Goal: Transaction & Acquisition: Book appointment/travel/reservation

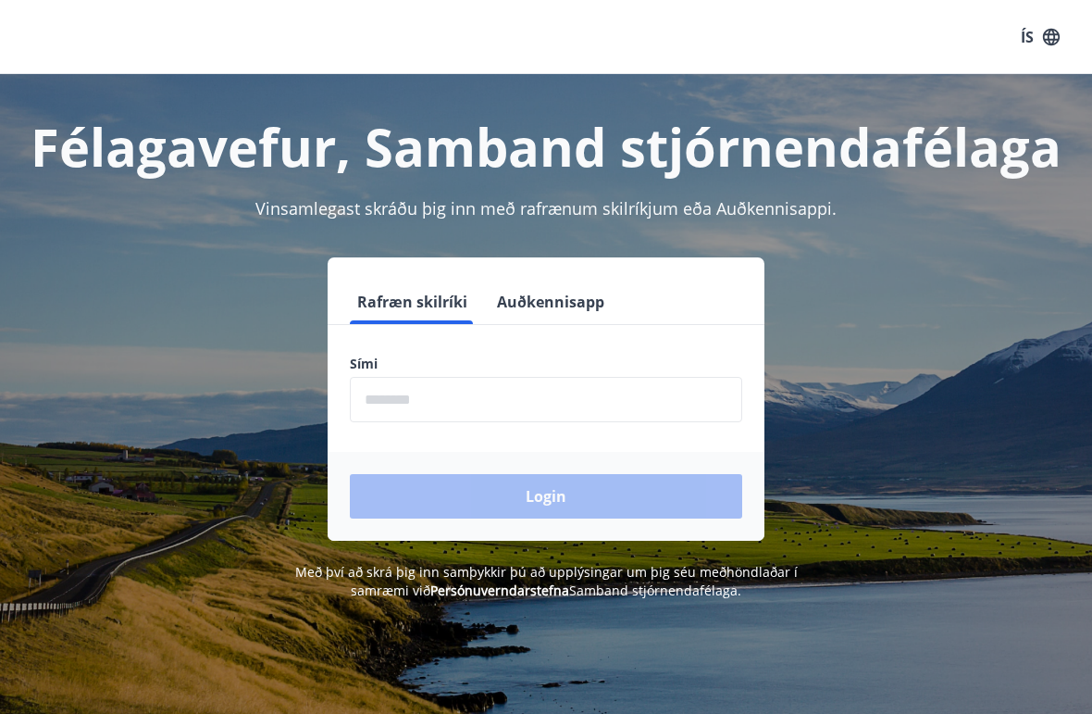
click at [415, 399] on input "phone" at bounding box center [546, 399] width 392 height 45
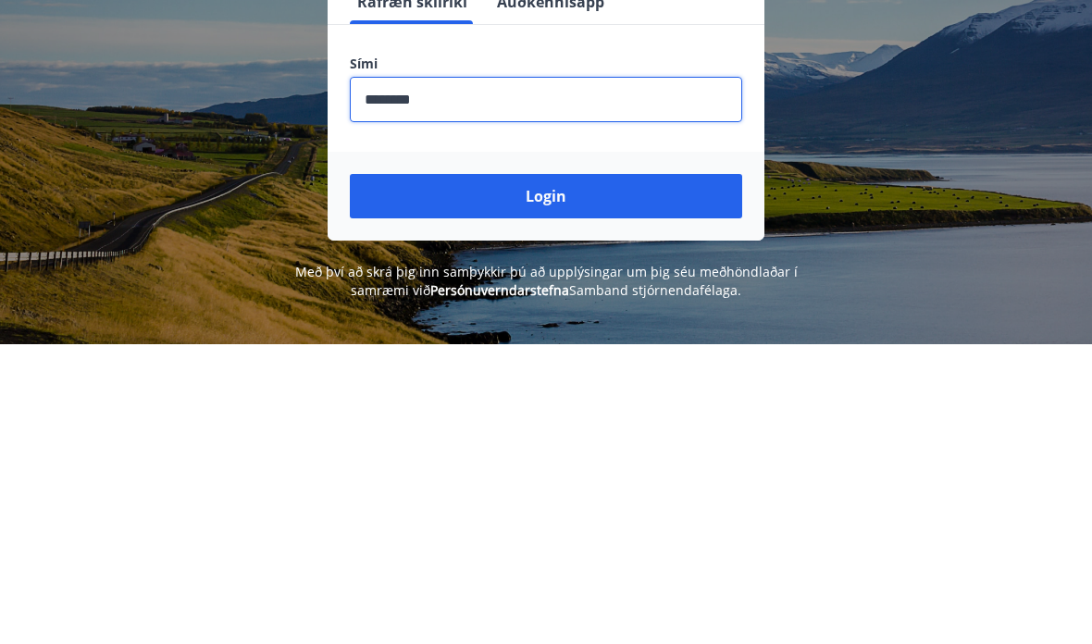
type input "********"
click at [554, 474] on button "Login" at bounding box center [546, 496] width 392 height 44
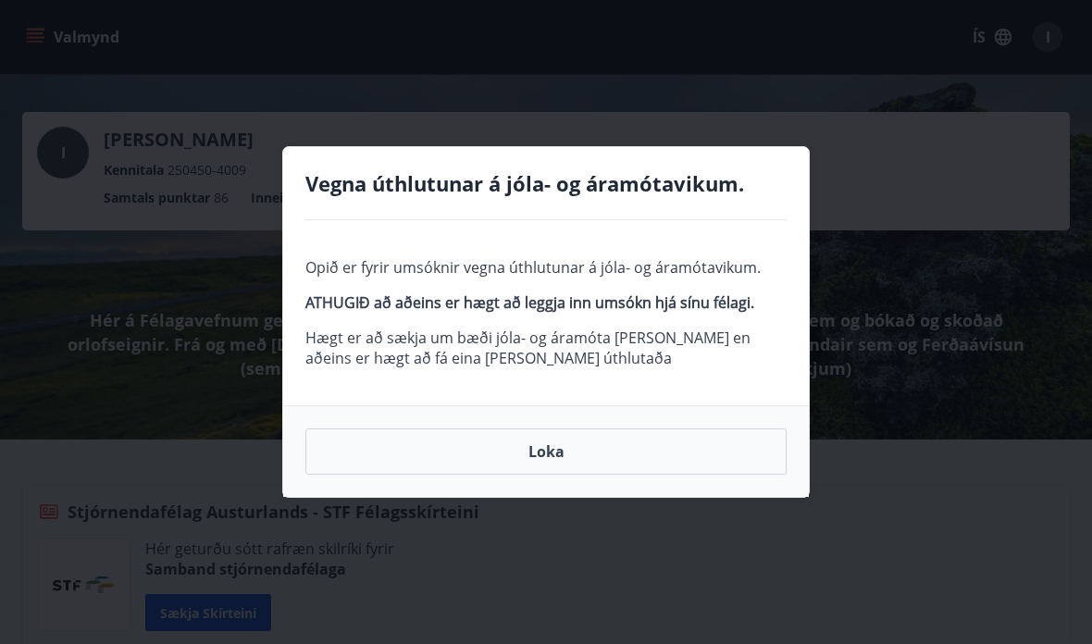
click at [554, 447] on button "Loka" at bounding box center [545, 452] width 481 height 46
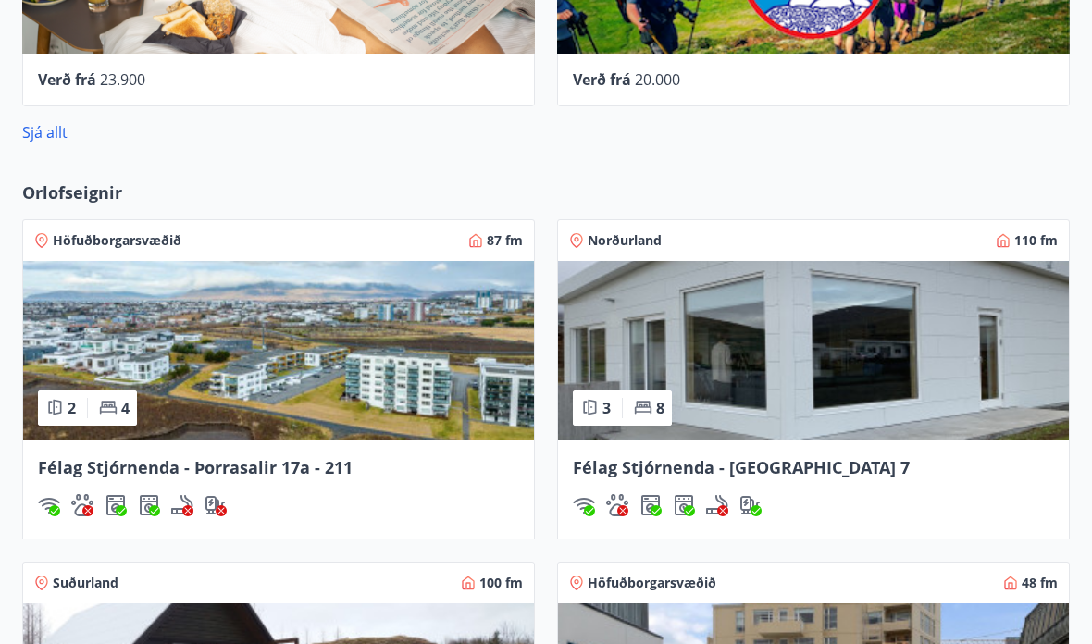
scroll to position [2077, 0]
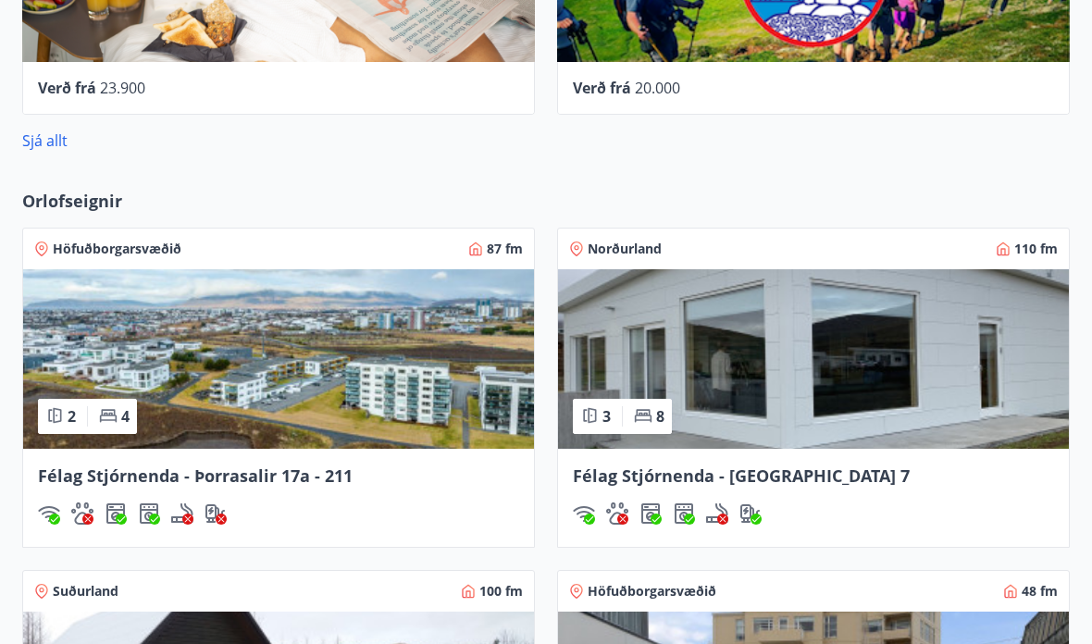
click at [789, 360] on img at bounding box center [813, 360] width 511 height 180
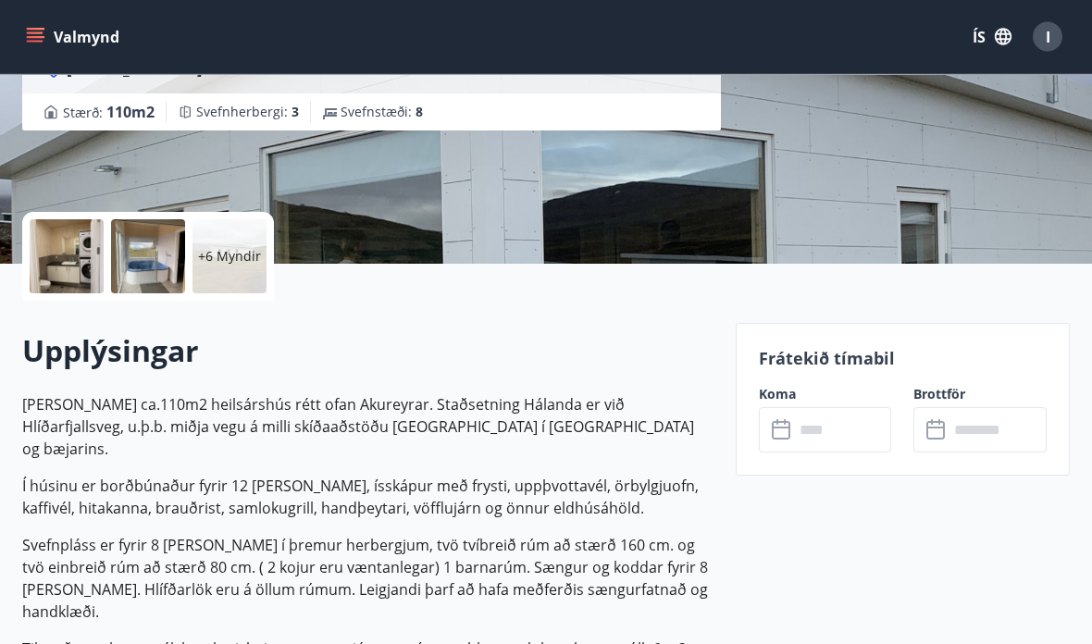
scroll to position [292, 0]
click at [818, 425] on input "text" at bounding box center [843, 429] width 98 height 45
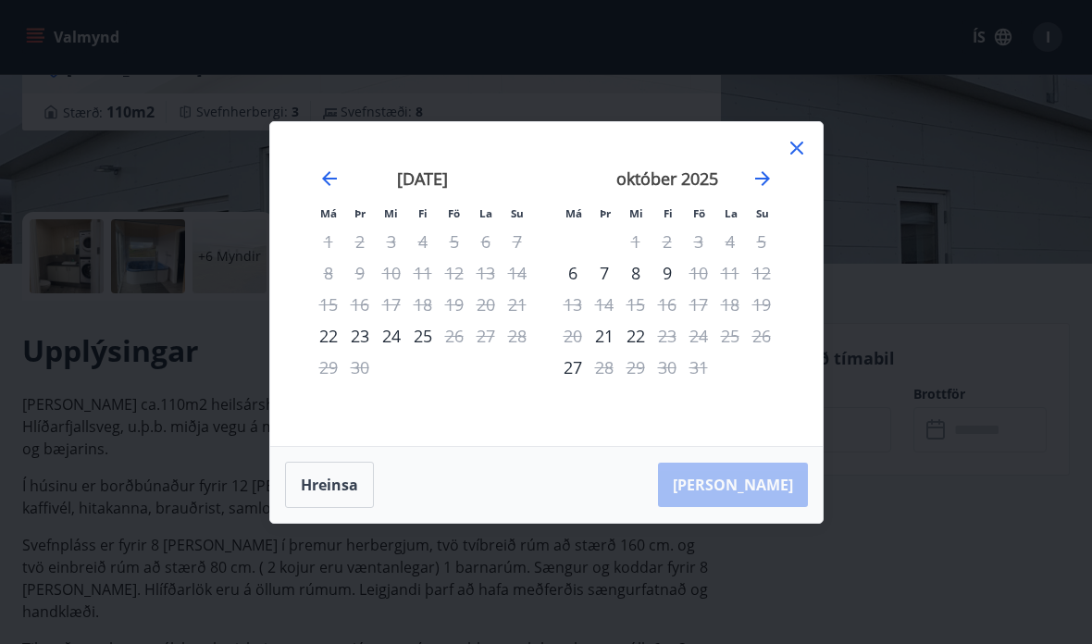
click at [807, 139] on icon at bounding box center [797, 148] width 22 height 22
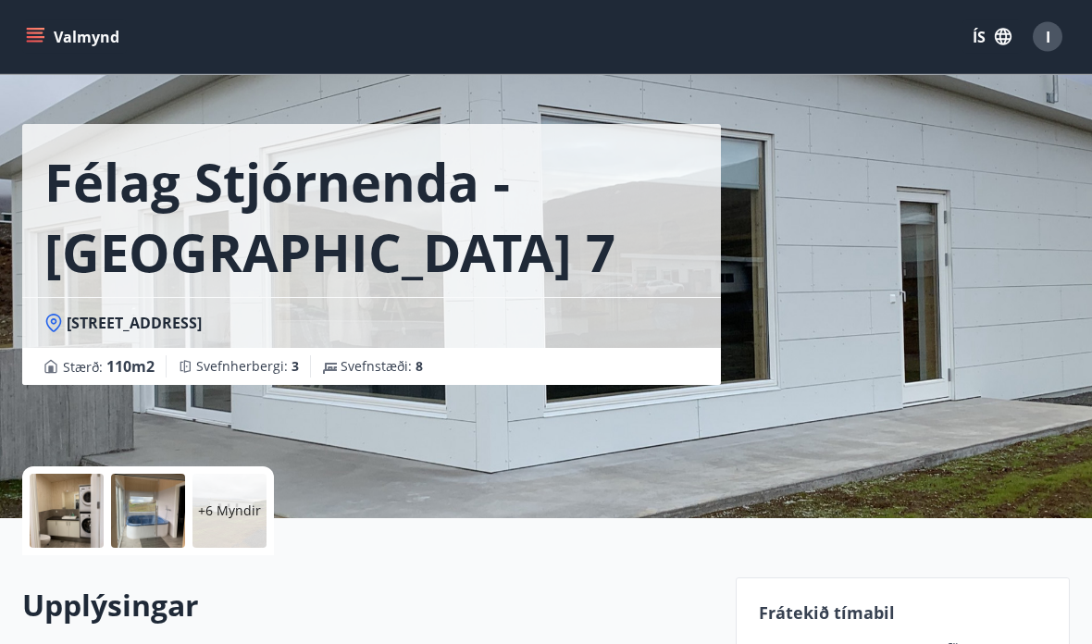
scroll to position [0, 0]
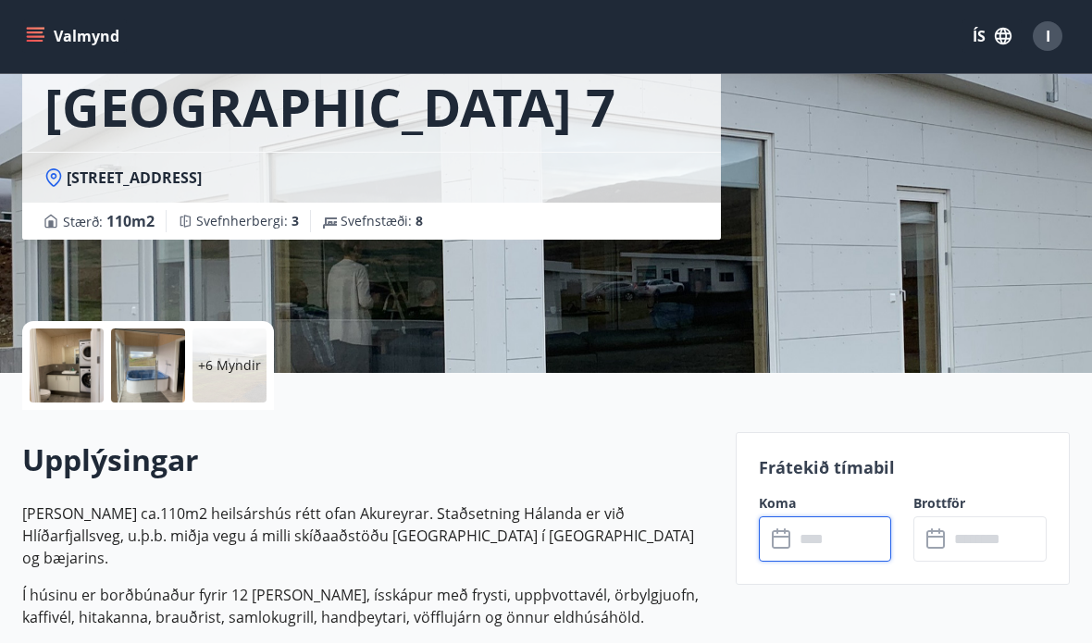
click at [233, 357] on p "+6 Myndir" at bounding box center [229, 366] width 63 height 19
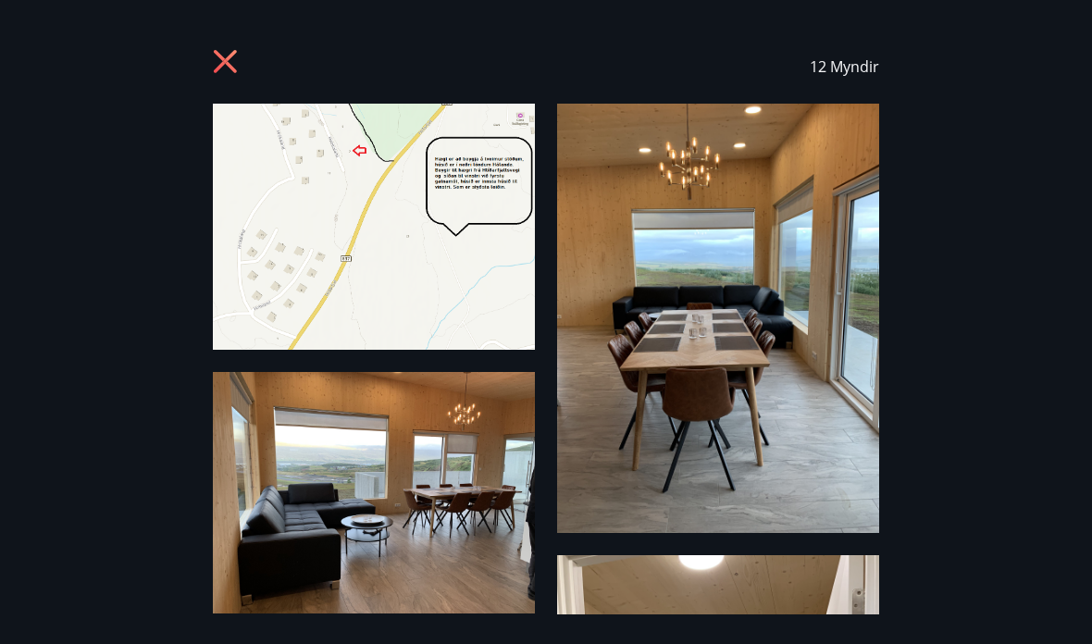
click at [227, 56] on icon at bounding box center [228, 64] width 30 height 30
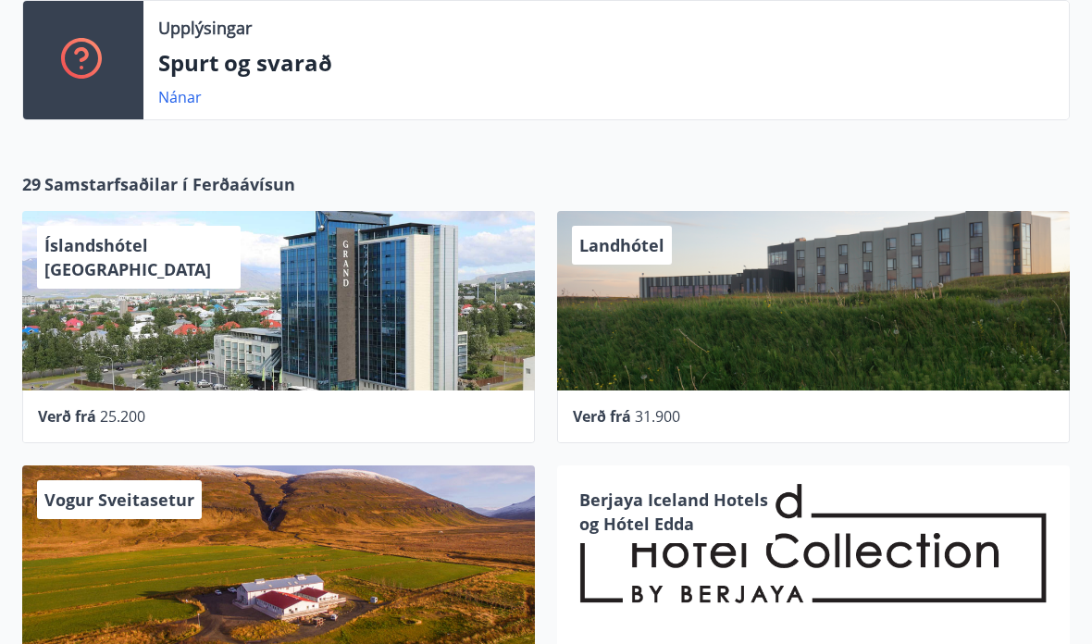
scroll to position [1496, 0]
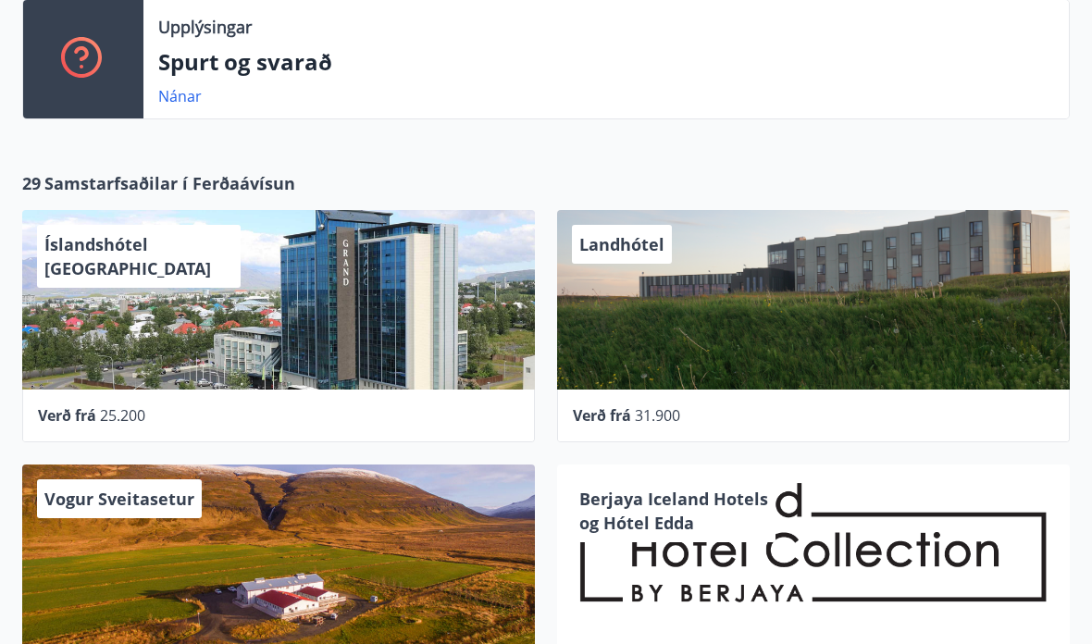
click at [189, 102] on link "Nánar" at bounding box center [180, 96] width 44 height 20
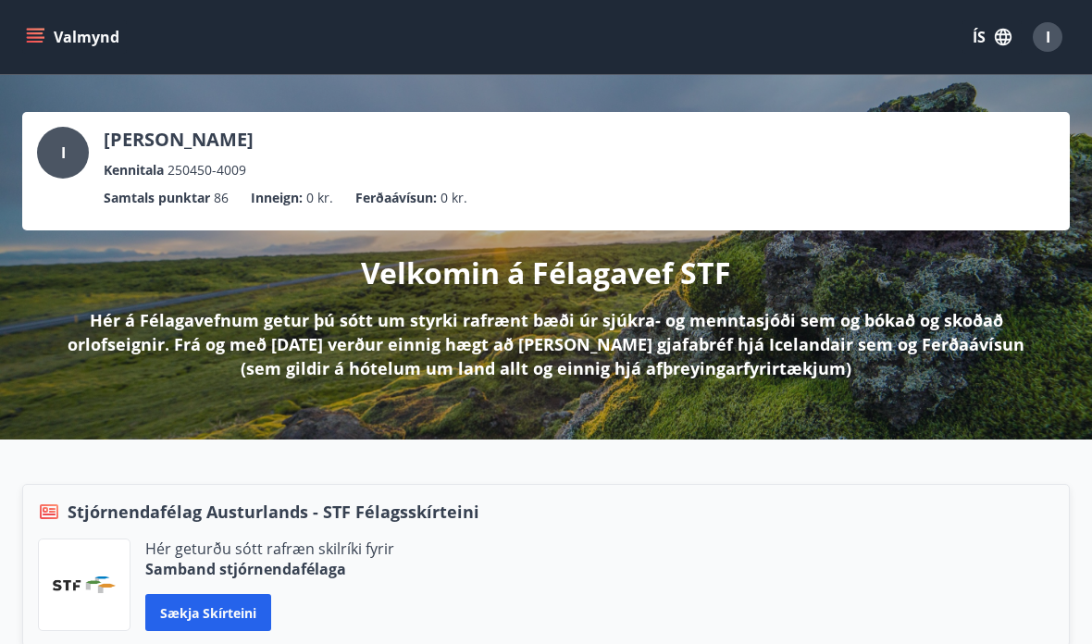
click at [48, 35] on button "Valmynd" at bounding box center [74, 36] width 105 height 33
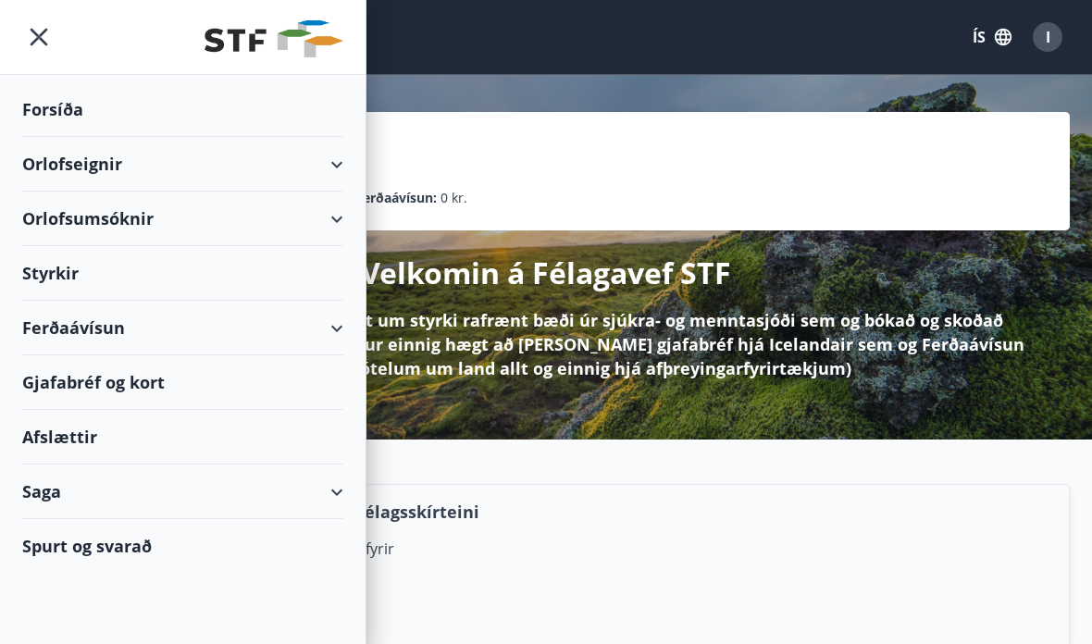
click at [111, 214] on div "Orlofsumsóknir" at bounding box center [182, 219] width 321 height 55
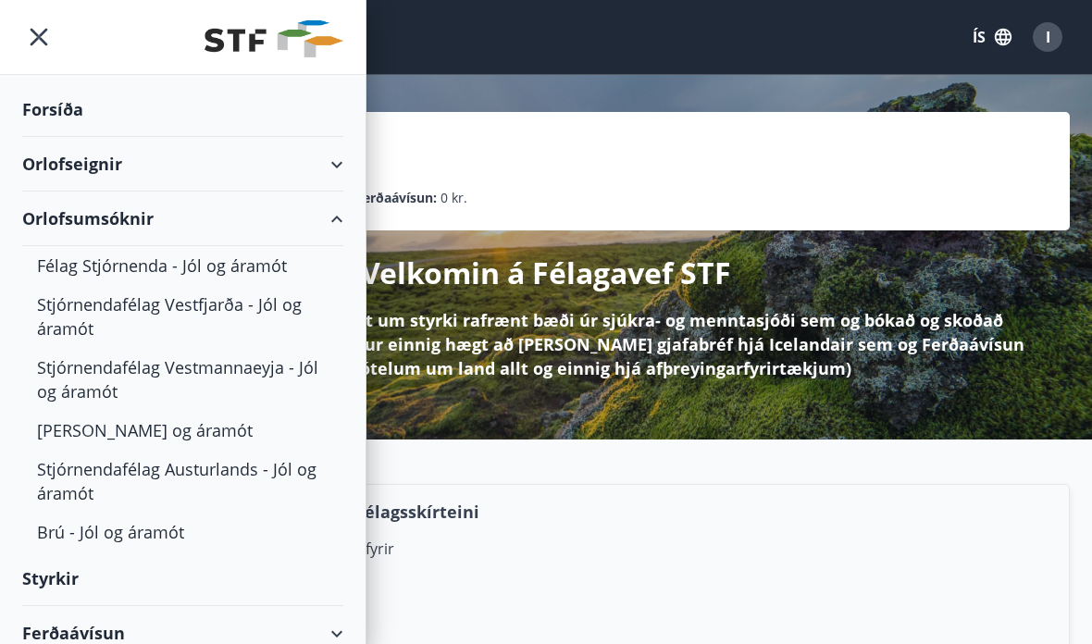
click at [87, 159] on div "Orlofseignir" at bounding box center [182, 164] width 321 height 55
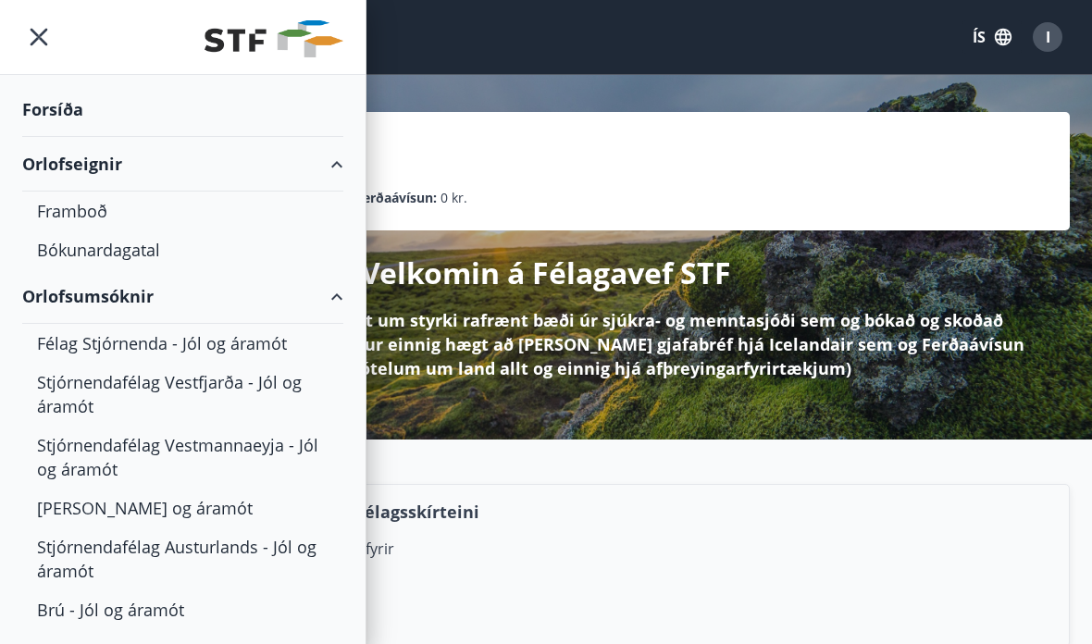
click at [128, 247] on div "Bókunardagatal" at bounding box center [183, 249] width 292 height 39
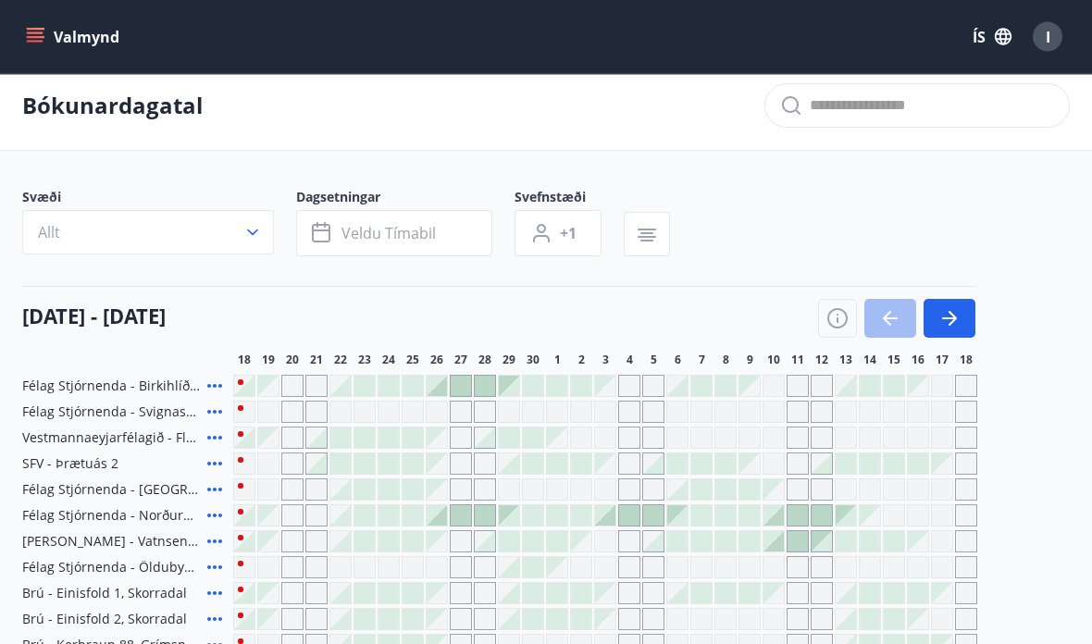
scroll to position [13, 0]
click at [252, 234] on icon "button" at bounding box center [252, 233] width 11 height 6
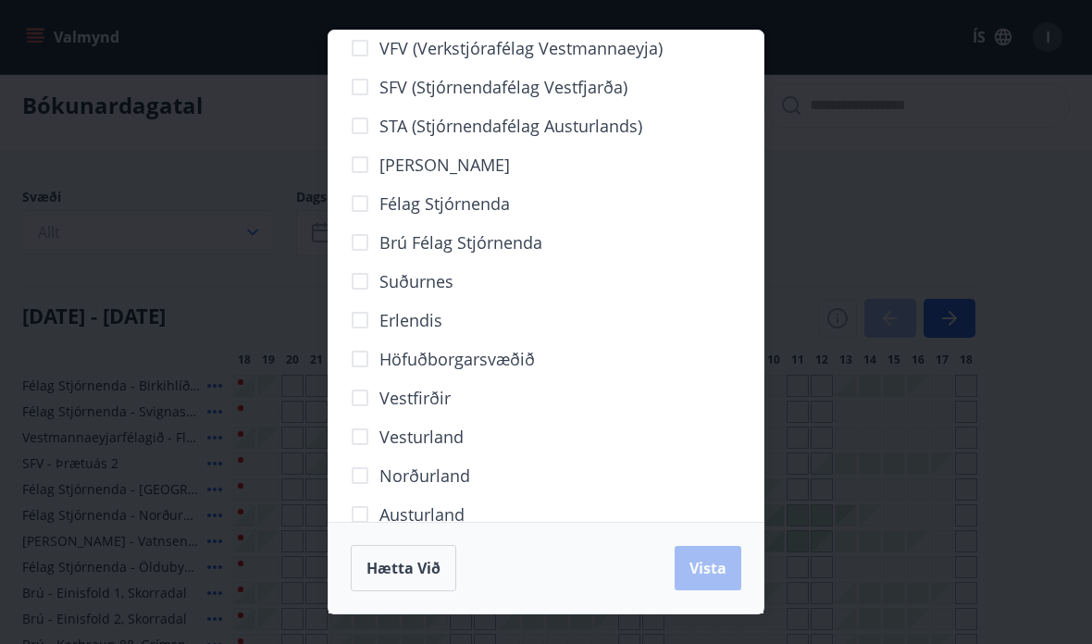
scroll to position [23, 0]
click at [438, 472] on span "Norðurland" at bounding box center [425, 477] width 91 height 24
click at [716, 579] on span "Vista" at bounding box center [708, 568] width 37 height 20
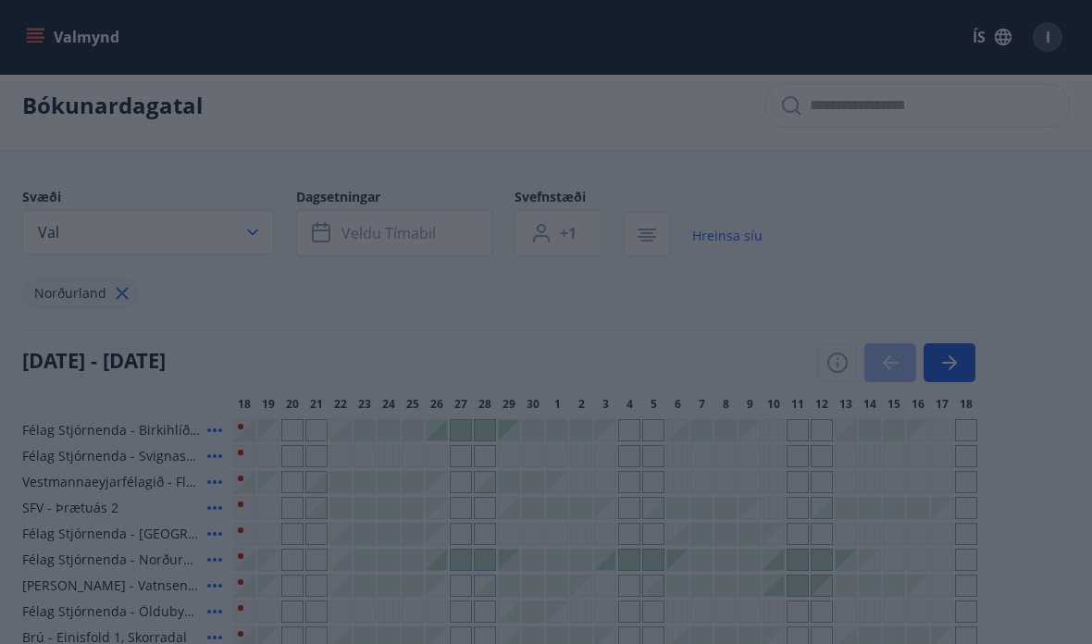
scroll to position [87, 0]
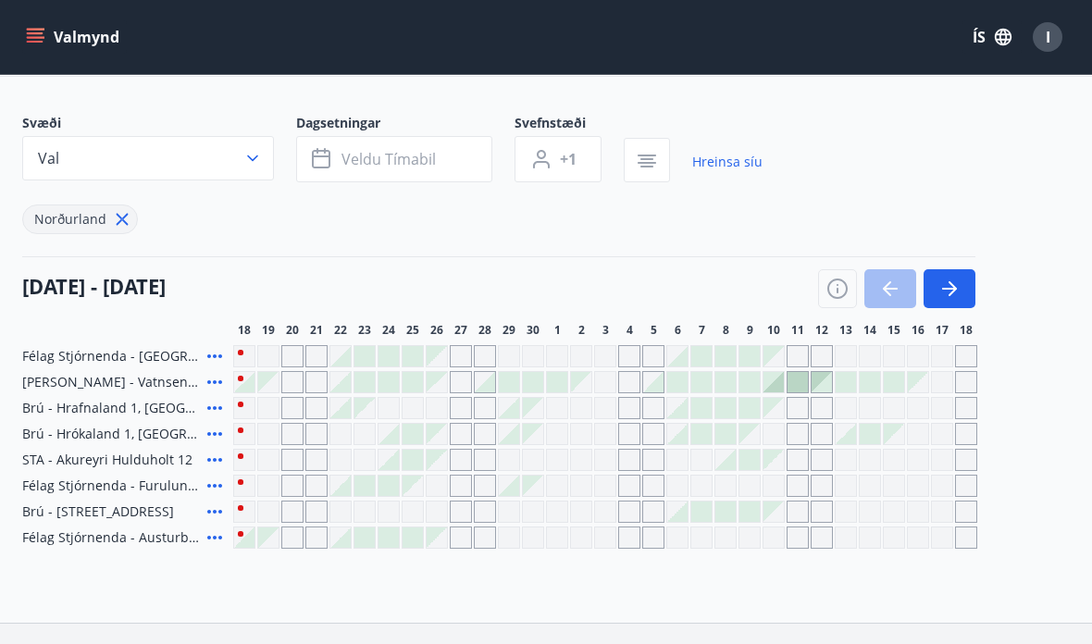
click at [258, 153] on icon "button" at bounding box center [252, 158] width 19 height 19
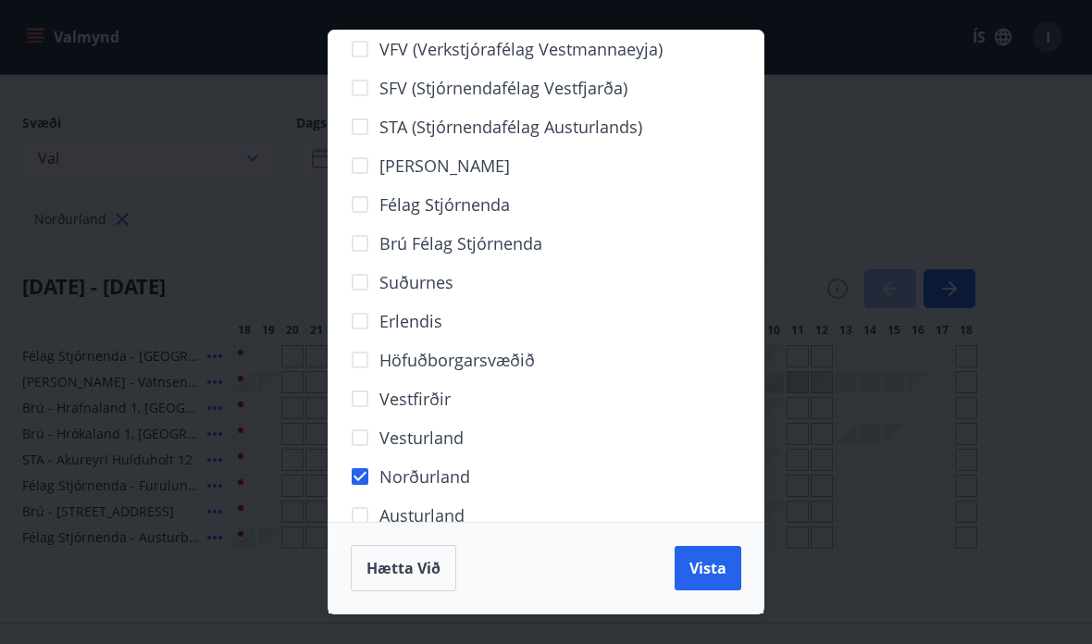
click at [865, 288] on div "VFV (Verkstjórafélag Vestmannaeyja) SFV (Stjórnendafélag Vestfjarða) STA (Stjór…" at bounding box center [546, 322] width 1092 height 644
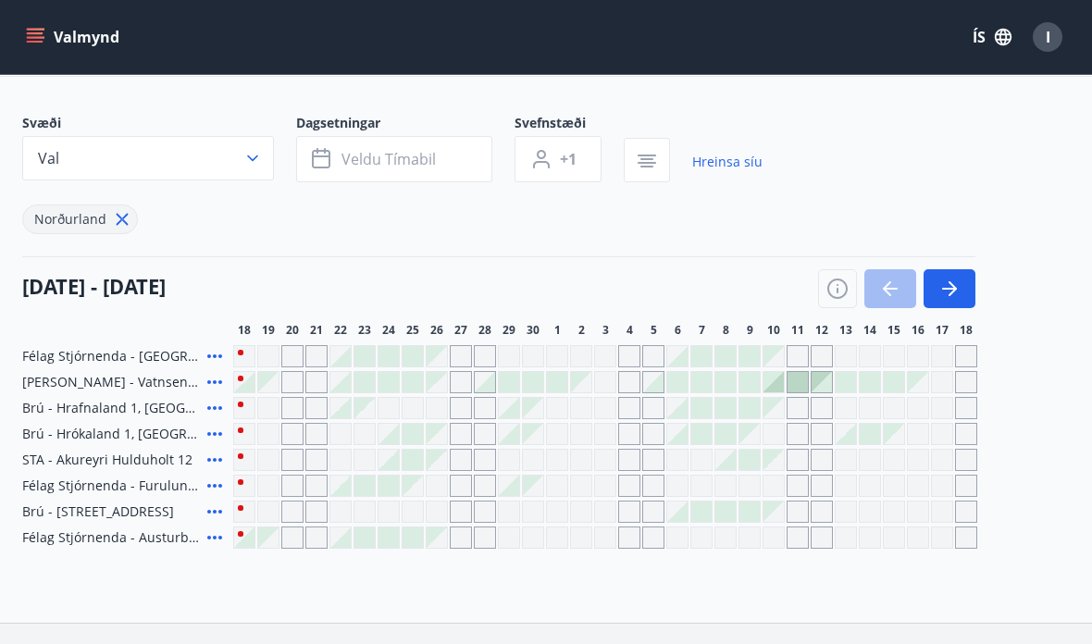
click at [164, 479] on span "Félag Stjórnenda - Furulundur 13b - [GEOGRAPHIC_DATA]" at bounding box center [111, 486] width 178 height 19
click at [454, 154] on button "Veldu tímabil" at bounding box center [394, 159] width 196 height 46
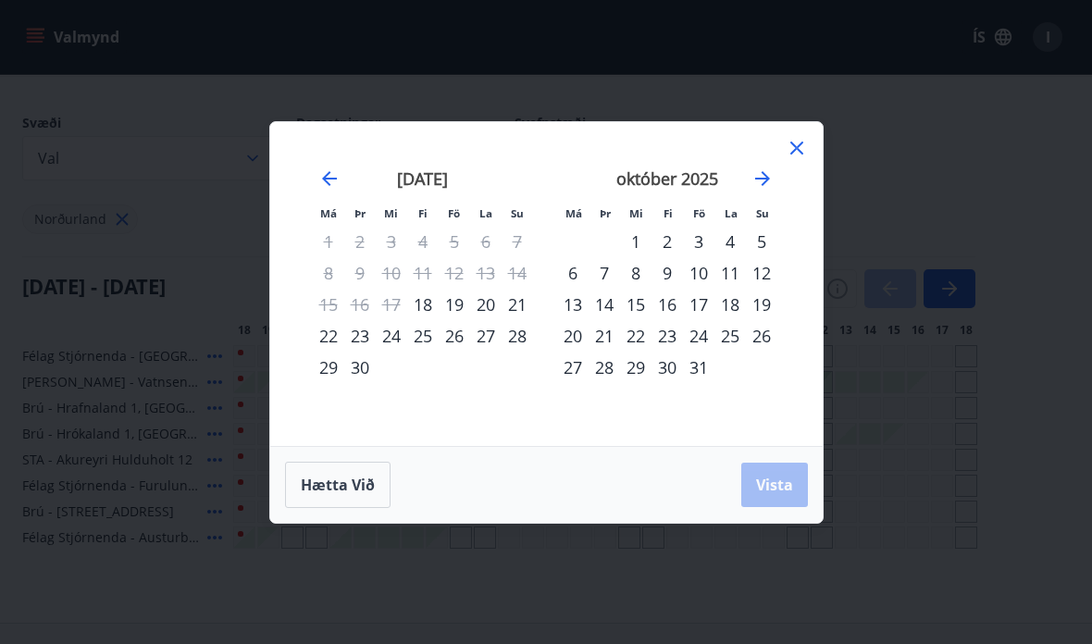
click at [331, 341] on div "22" at bounding box center [328, 335] width 31 height 31
click at [521, 335] on div "28" at bounding box center [517, 335] width 31 height 31
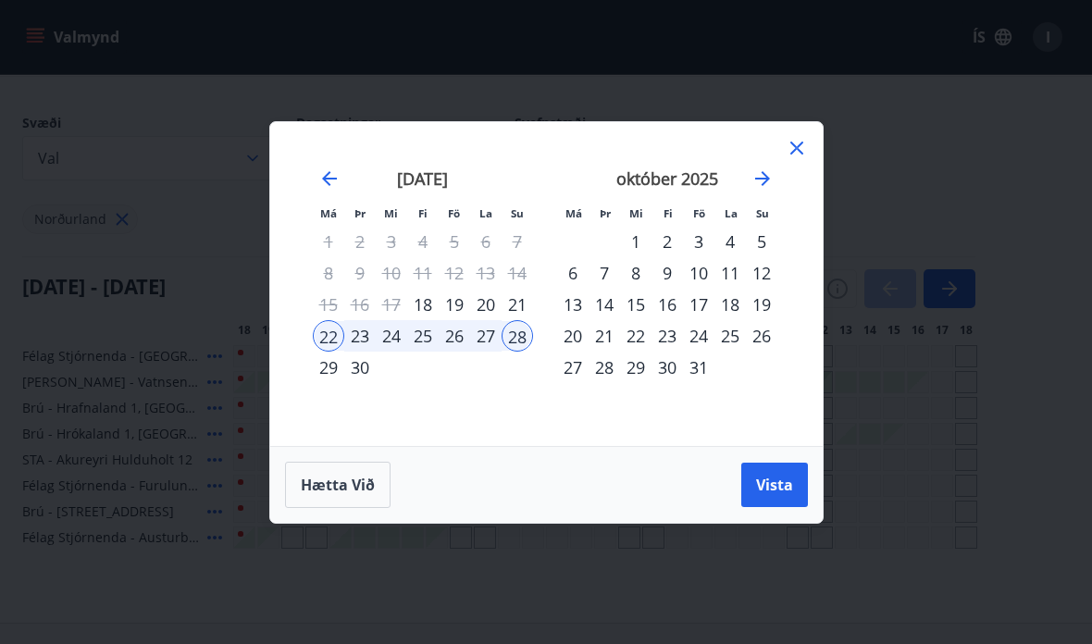
click at [779, 481] on span "Vista" at bounding box center [774, 485] width 37 height 20
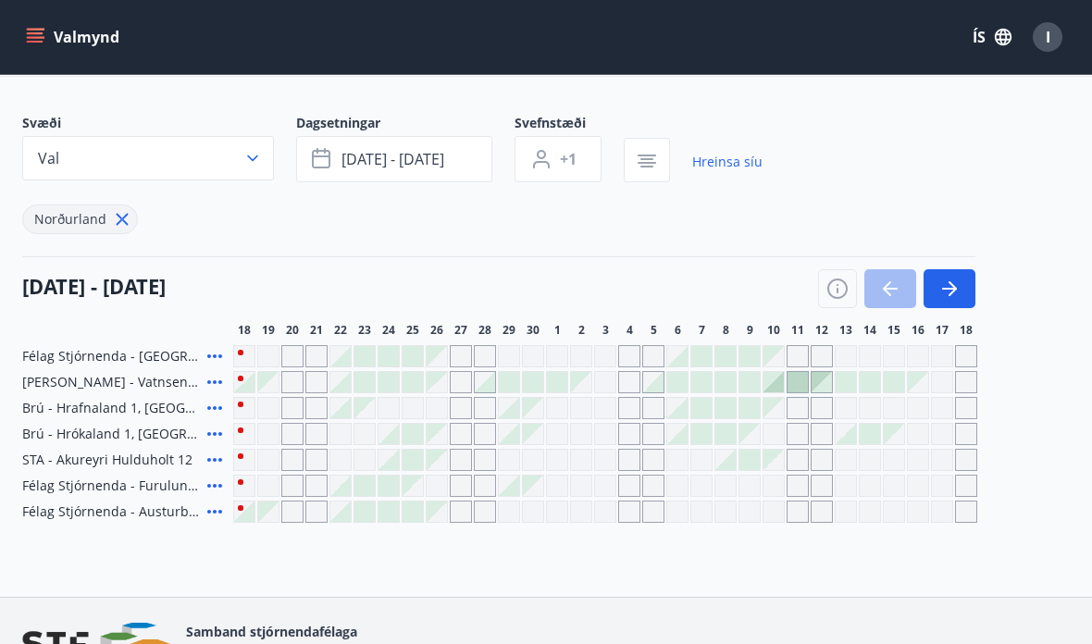
click at [571, 162] on span "+1" at bounding box center [568, 159] width 17 height 20
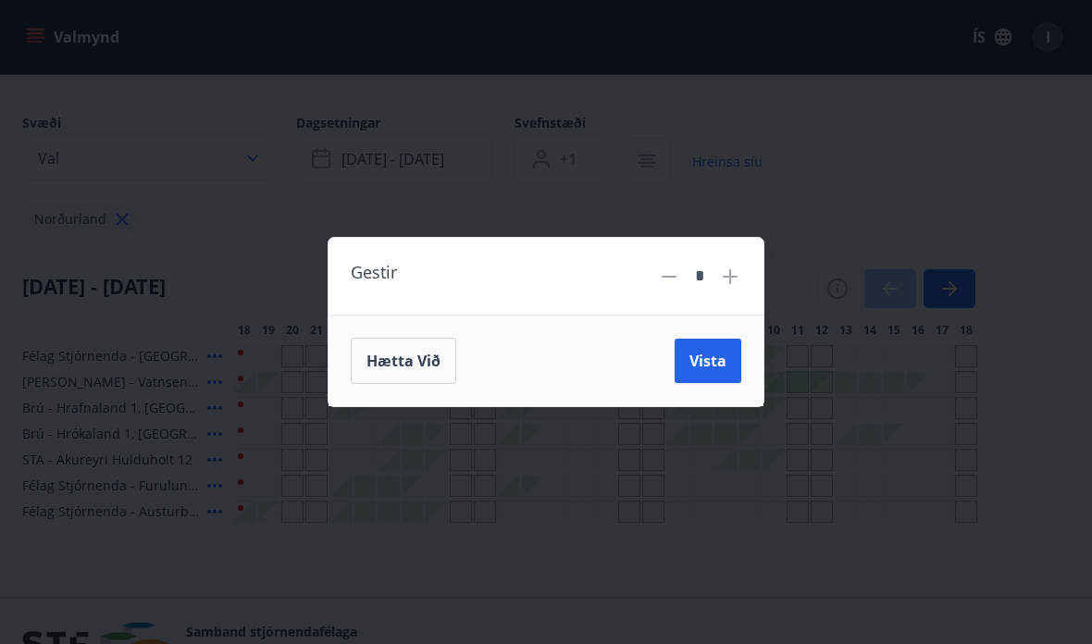
click at [736, 279] on icon at bounding box center [730, 277] width 22 height 22
type input "*"
click at [713, 361] on span "Vista" at bounding box center [708, 361] width 37 height 20
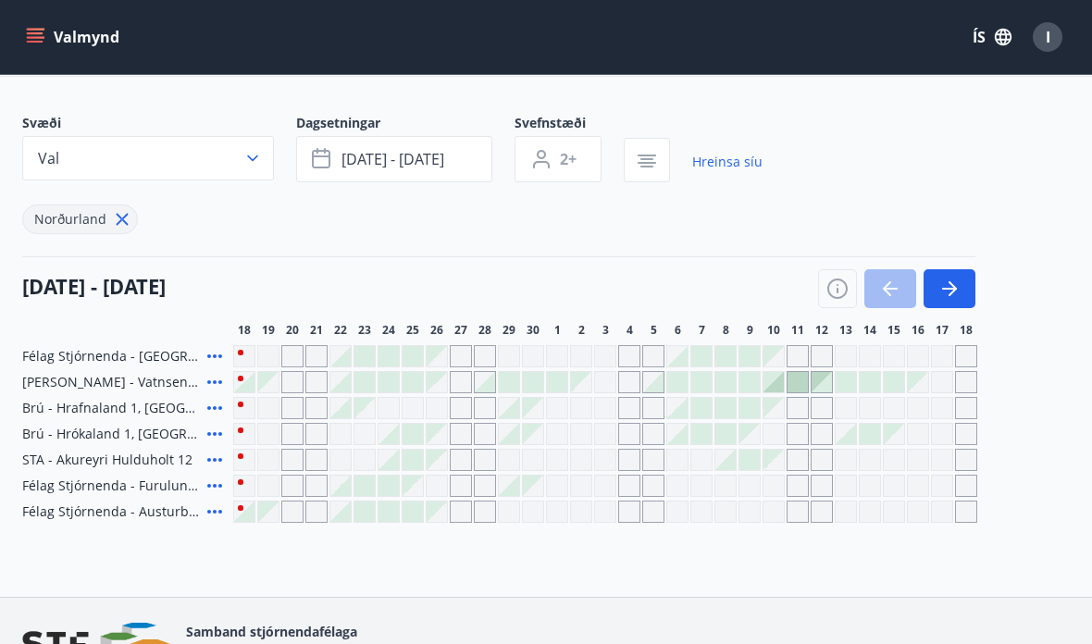
click at [255, 153] on icon "button" at bounding box center [252, 158] width 19 height 19
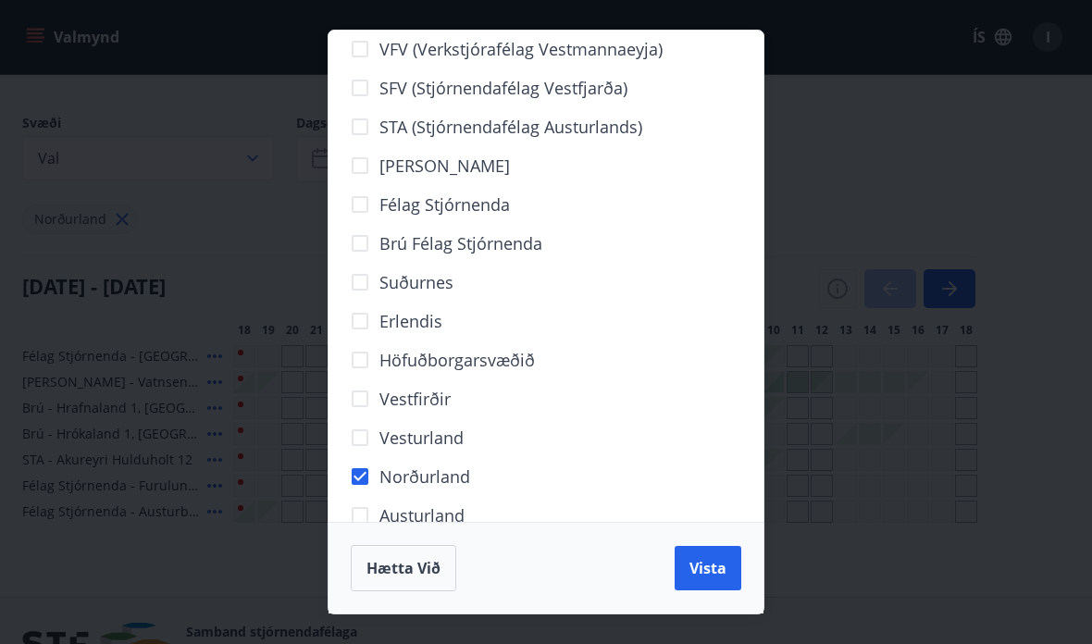
click at [858, 202] on div "VFV (Verkstjórafélag Vestmannaeyja) SFV (Stjórnendafélag Vestfjarða) STA (Stjór…" at bounding box center [546, 322] width 1092 height 644
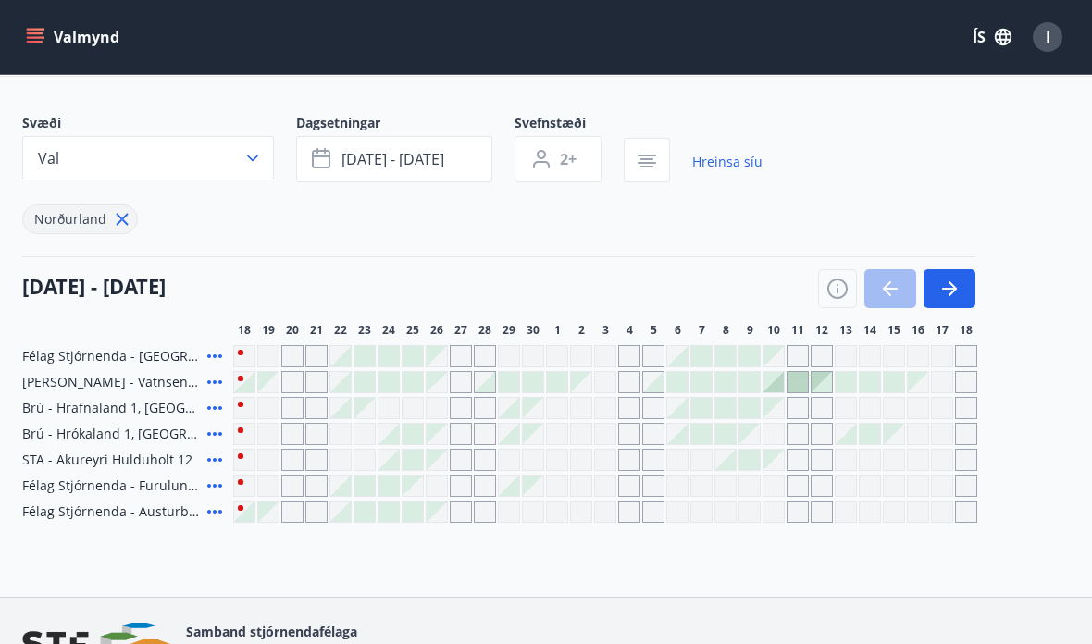
click at [342, 484] on div at bounding box center [340, 486] width 20 height 20
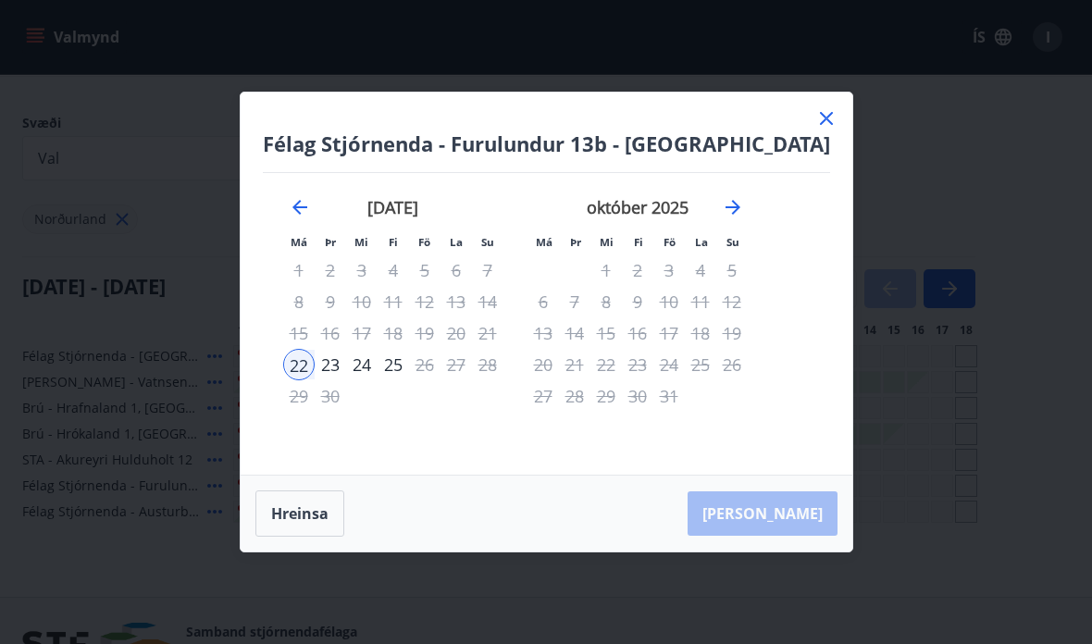
click at [815, 109] on icon at bounding box center [826, 118] width 22 height 22
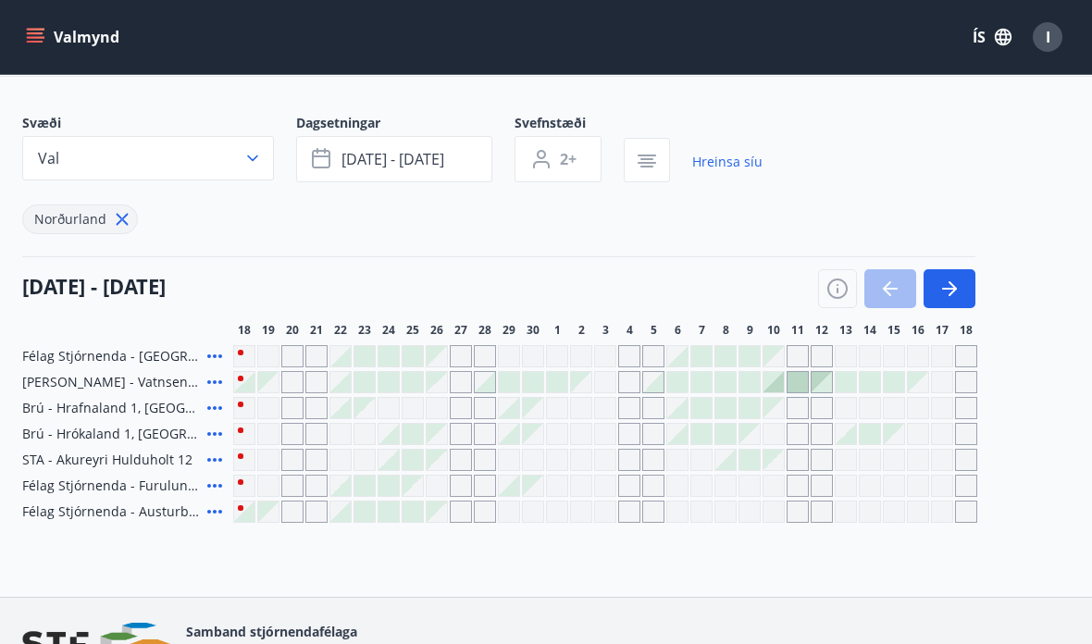
click at [355, 455] on div "Gráir dagar eru ekki bókanlegir" at bounding box center [365, 460] width 22 height 22
click at [357, 459] on div "Gráir dagar eru ekki bókanlegir" at bounding box center [365, 460] width 22 height 22
click at [394, 458] on div at bounding box center [389, 460] width 20 height 20
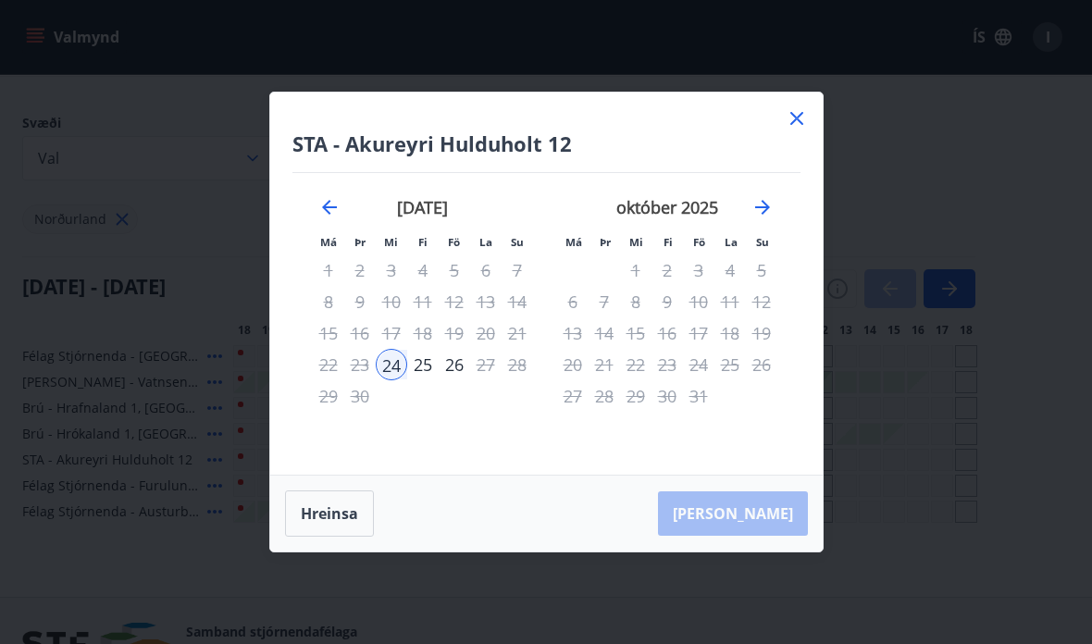
click at [799, 116] on icon at bounding box center [797, 118] width 13 height 13
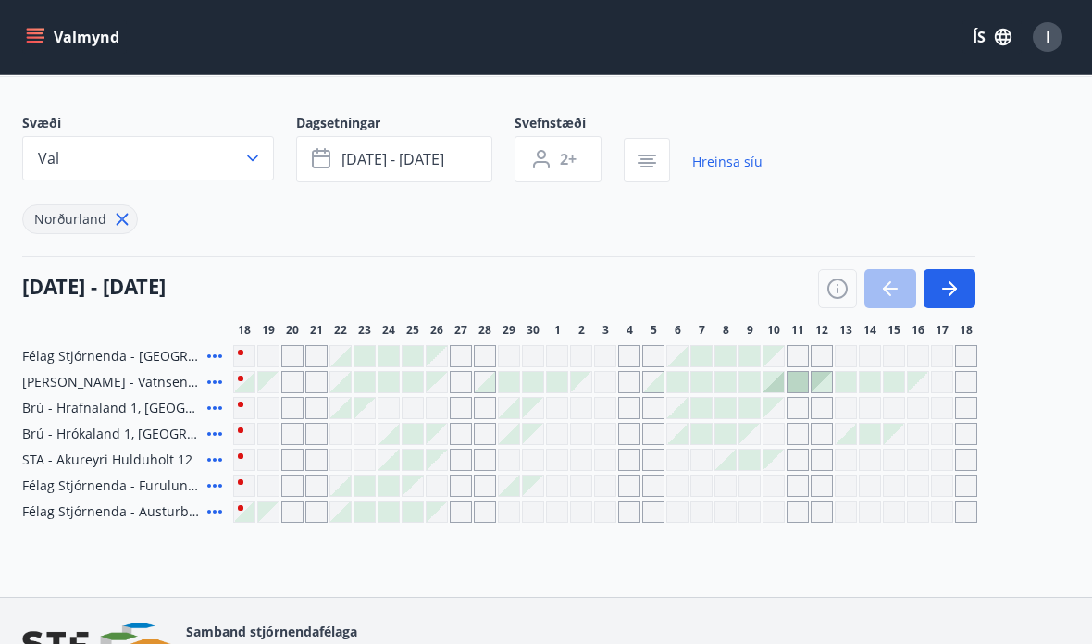
click at [417, 460] on div at bounding box center [413, 460] width 20 height 20
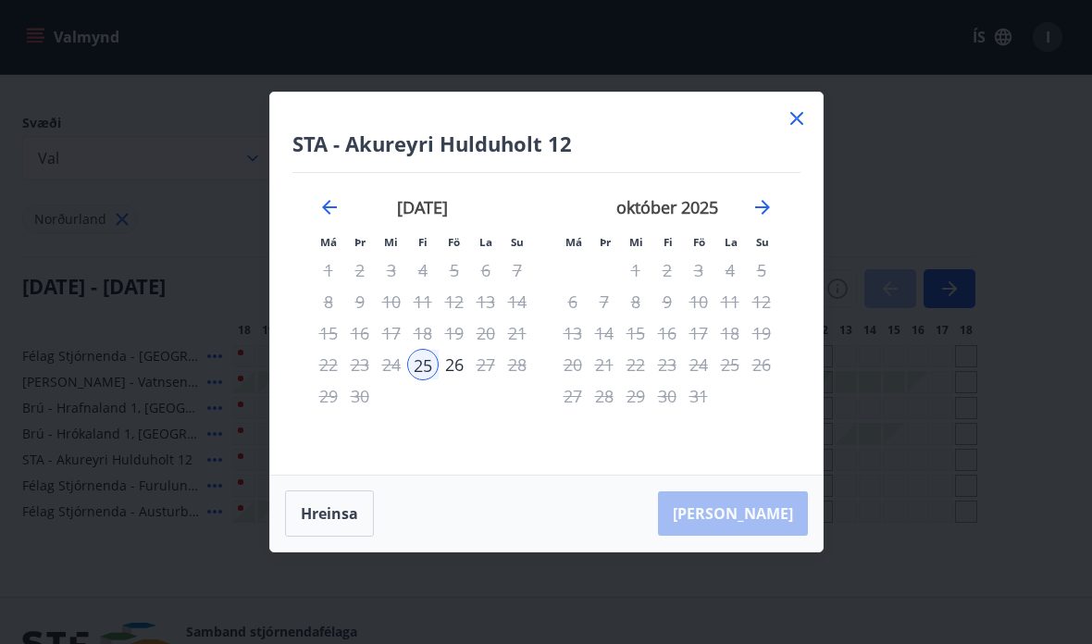
click at [794, 118] on icon at bounding box center [797, 118] width 22 height 22
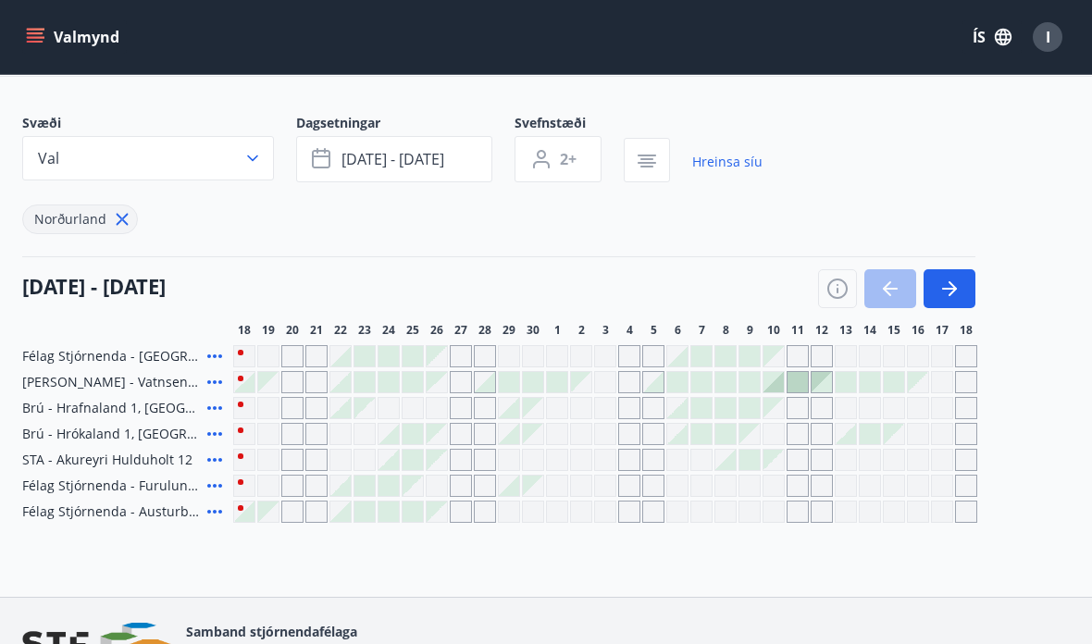
click at [365, 412] on div "Gráir dagar eru ekki bókanlegir" at bounding box center [365, 408] width 20 height 20
click at [364, 416] on div "Gráir dagar eru ekki bókanlegir" at bounding box center [365, 408] width 20 height 20
click at [392, 411] on div "Gráir dagar eru ekki bókanlegir" at bounding box center [389, 408] width 22 height 22
click at [512, 252] on div "Svæði Val Dagsetningar [DATE] - [DATE] Svefnstæði 2+ Hreinsa síu Norðurland [DA…" at bounding box center [546, 318] width 1048 height 409
click at [344, 518] on div at bounding box center [340, 512] width 20 height 20
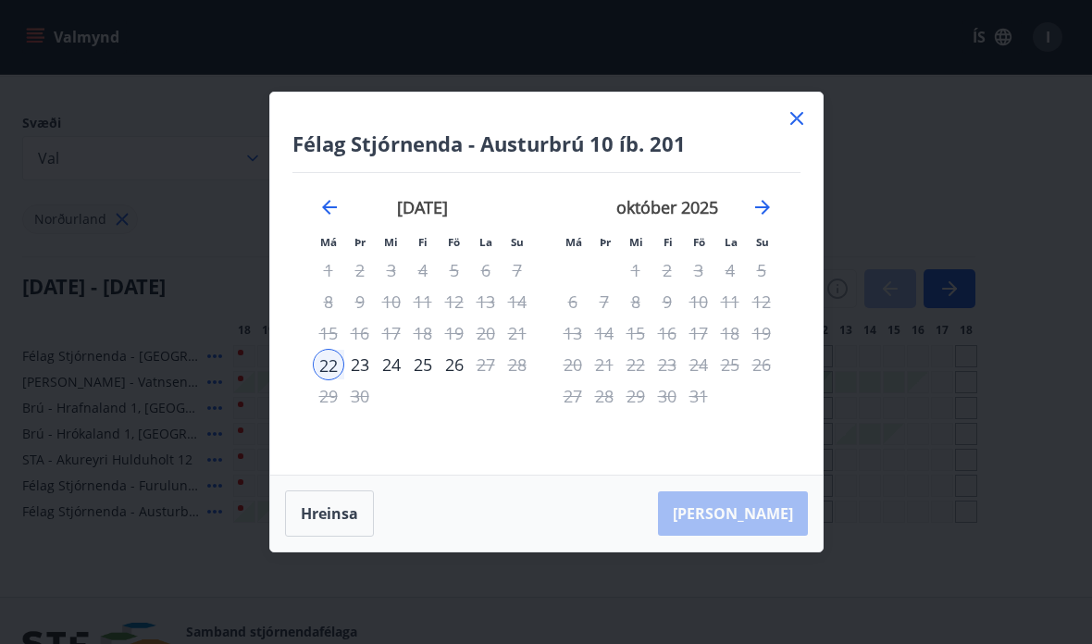
click at [356, 364] on div "23" at bounding box center [359, 364] width 31 height 31
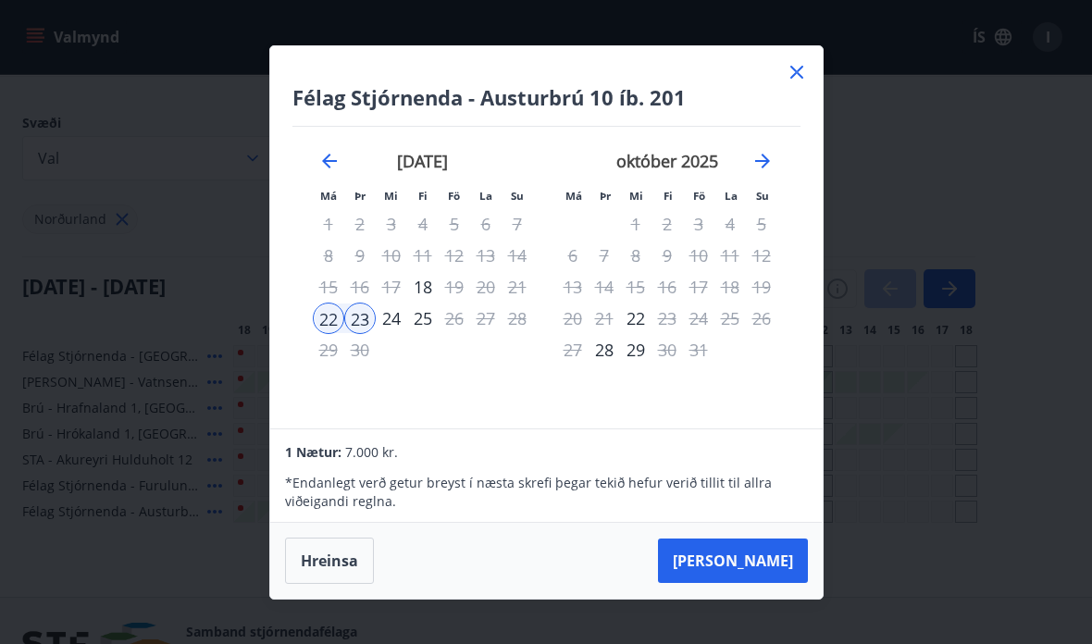
click at [392, 315] on div "24" at bounding box center [391, 318] width 31 height 31
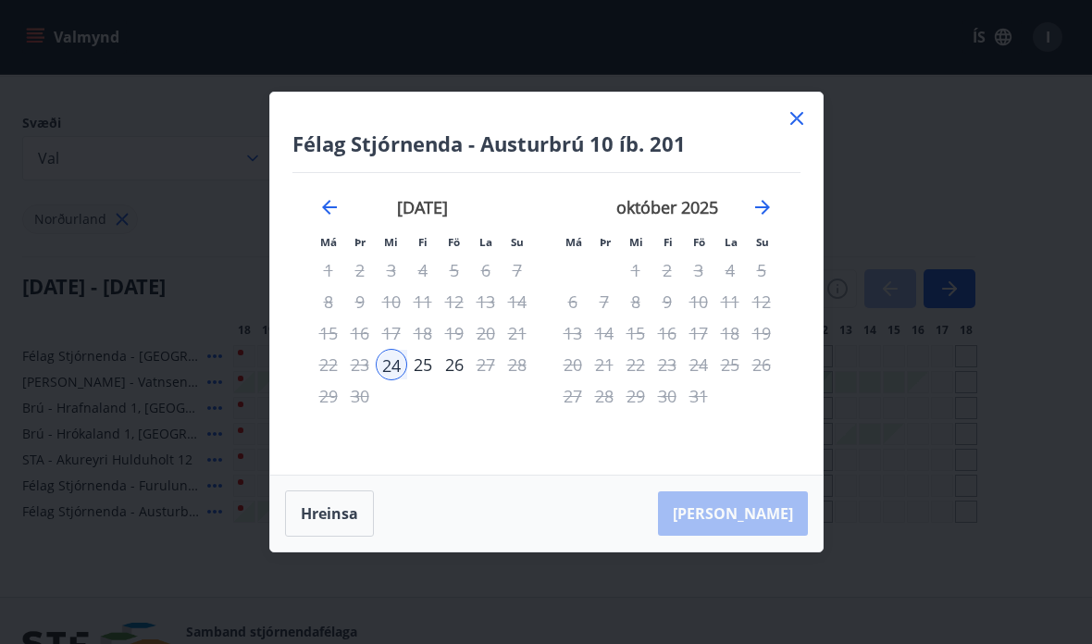
click at [427, 357] on div "25" at bounding box center [422, 364] width 31 height 31
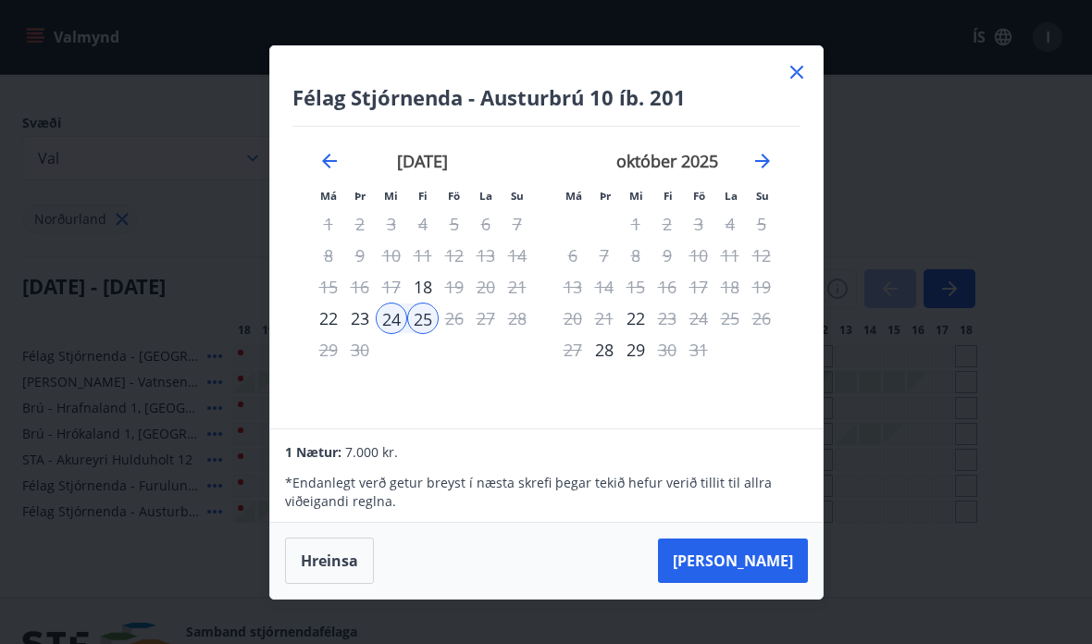
click at [454, 317] on div "26" at bounding box center [454, 318] width 31 height 31
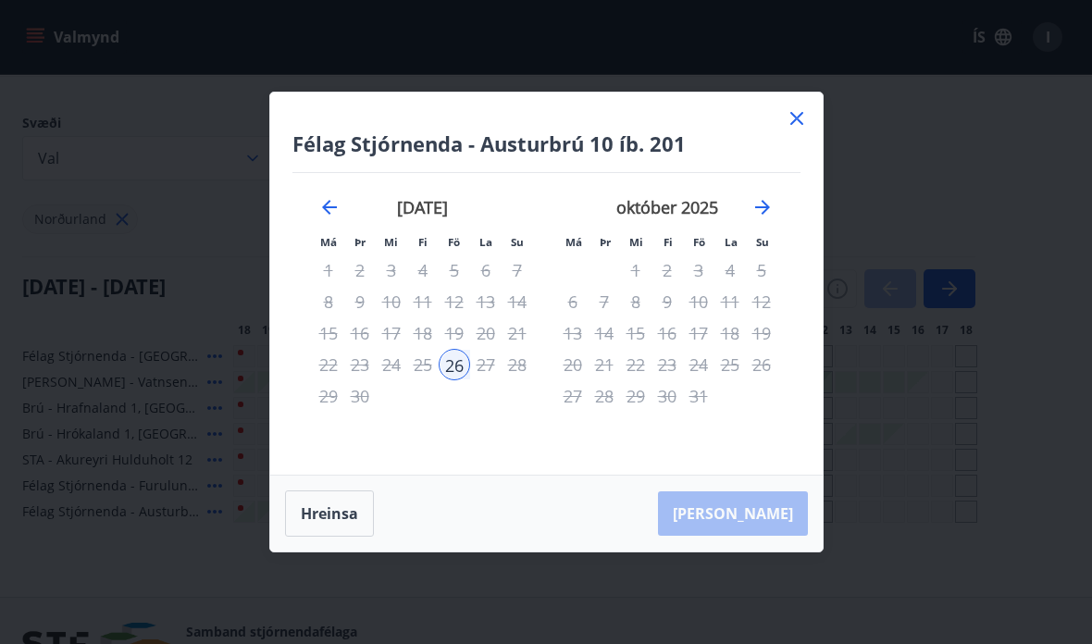
click at [768, 514] on div "[PERSON_NAME]" at bounding box center [546, 514] width 553 height 76
click at [763, 512] on div "[PERSON_NAME]" at bounding box center [546, 514] width 553 height 76
click at [762, 512] on div "[PERSON_NAME]" at bounding box center [546, 514] width 553 height 76
click at [768, 514] on div "[PERSON_NAME]" at bounding box center [546, 514] width 553 height 76
click at [778, 512] on div "[PERSON_NAME]" at bounding box center [546, 514] width 553 height 76
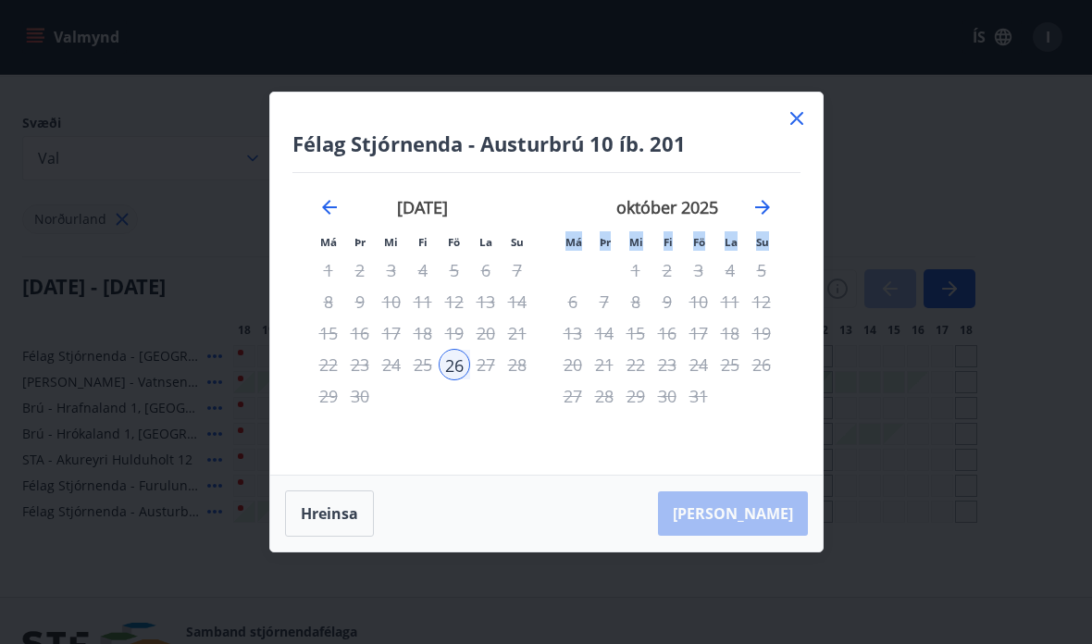
click at [777, 517] on div "[PERSON_NAME]" at bounding box center [546, 514] width 553 height 76
click at [322, 510] on button "Hreinsa" at bounding box center [329, 514] width 89 height 46
click at [324, 358] on div "22" at bounding box center [328, 364] width 31 height 31
click at [422, 361] on div "25" at bounding box center [422, 364] width 31 height 31
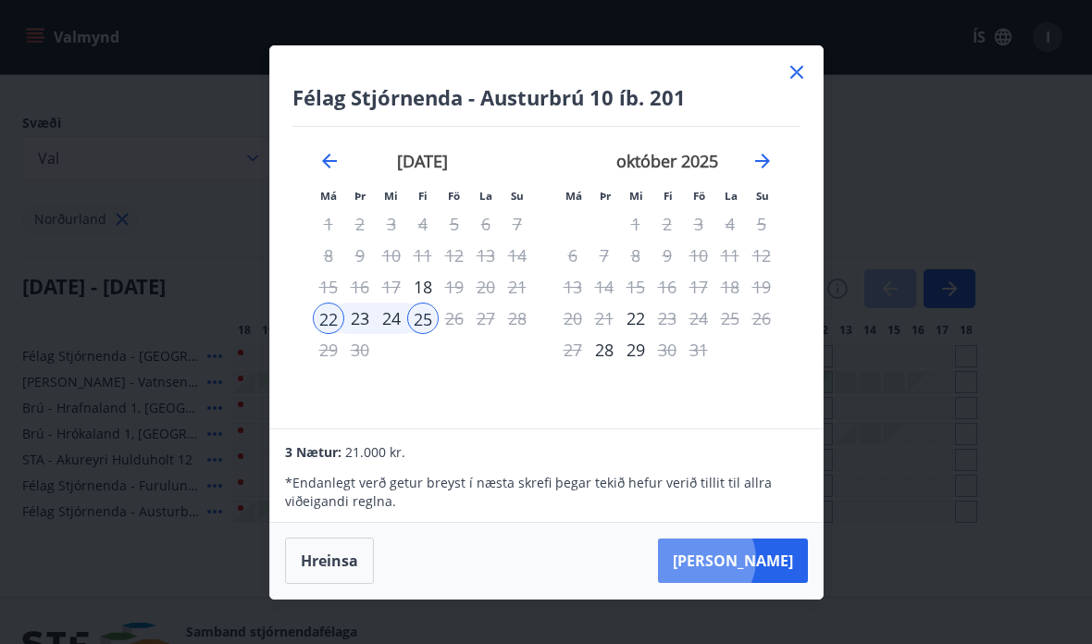
click at [757, 559] on button "[PERSON_NAME]" at bounding box center [733, 561] width 150 height 44
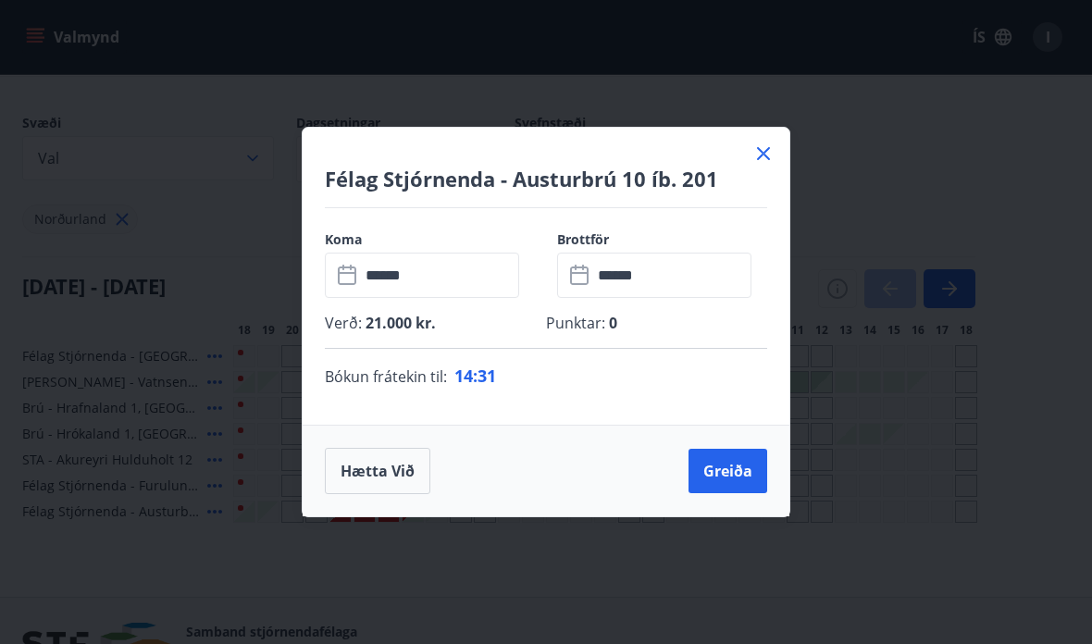
click at [732, 475] on button "Greiða" at bounding box center [728, 471] width 79 height 44
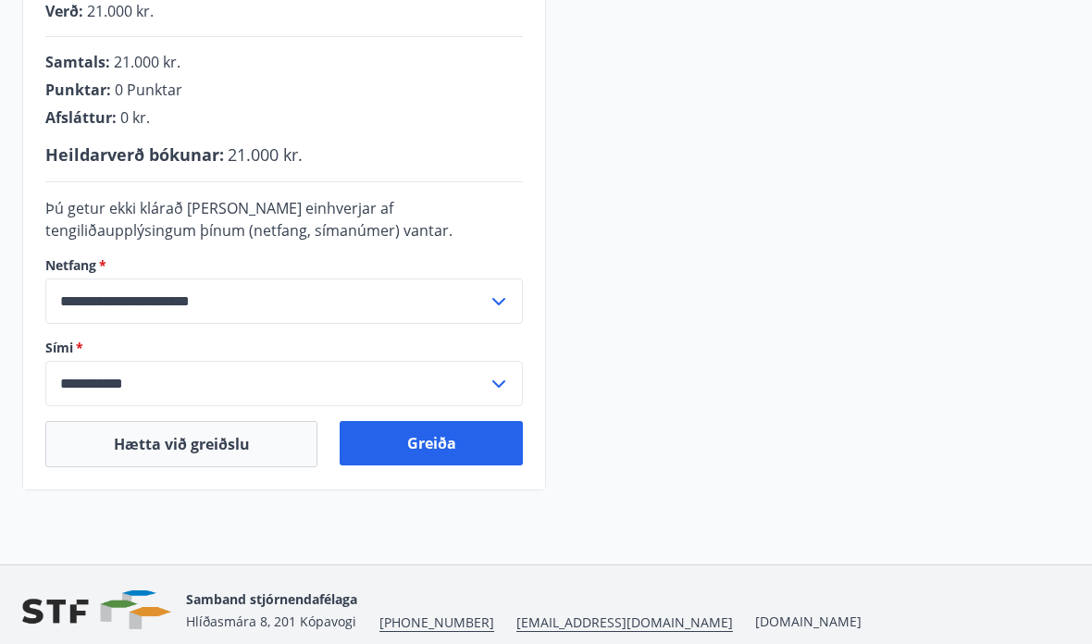
scroll to position [483, 0]
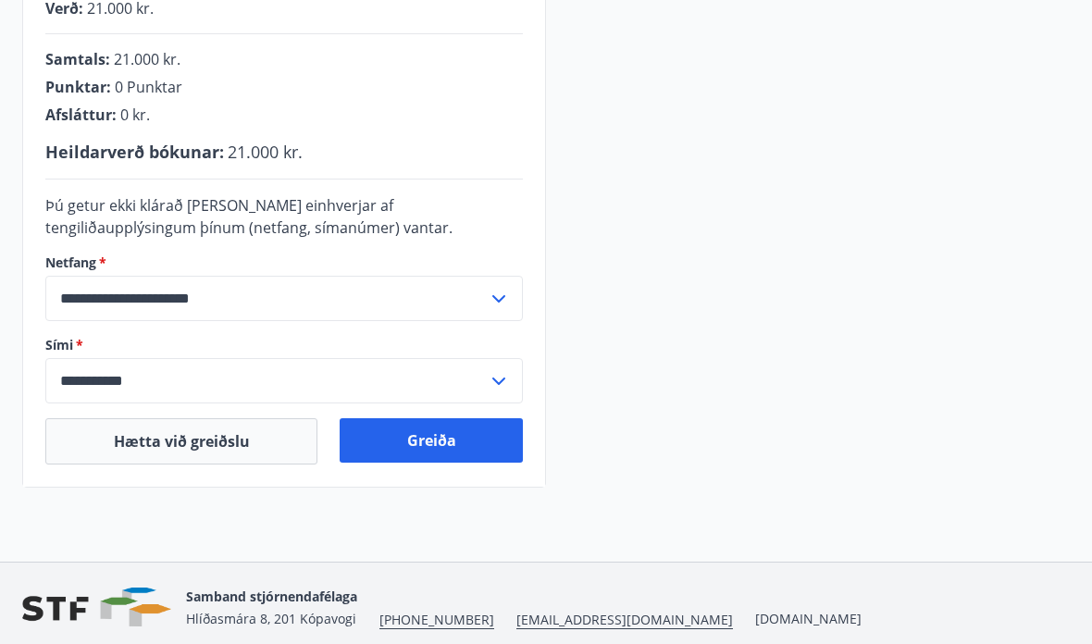
click at [434, 442] on button "Greiða" at bounding box center [431, 440] width 183 height 44
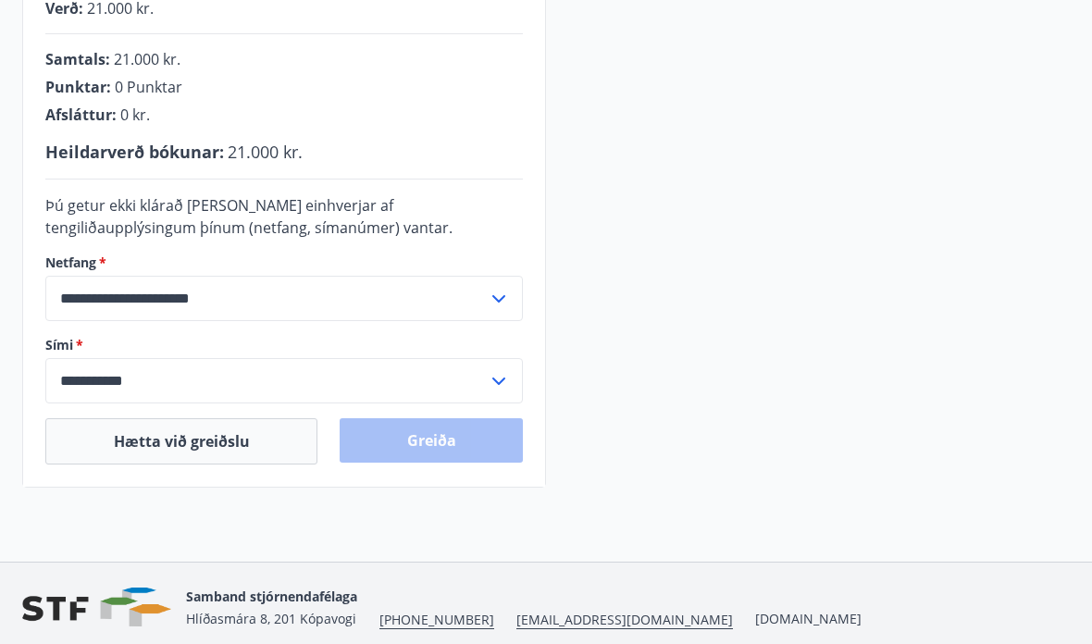
scroll to position [557, 0]
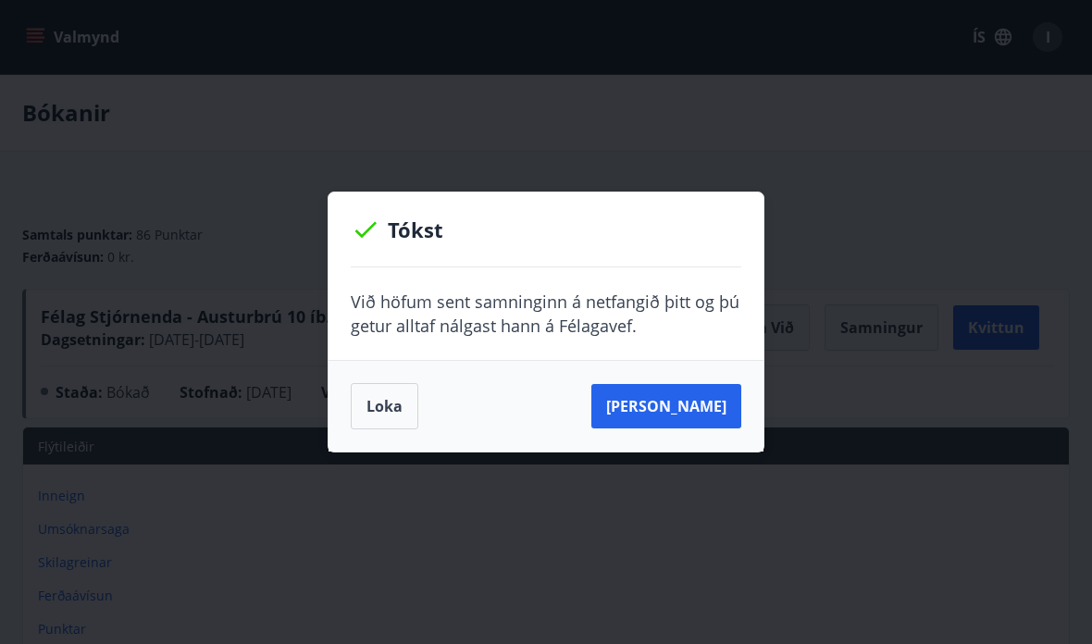
click at [678, 406] on button "[PERSON_NAME]" at bounding box center [666, 406] width 150 height 44
click at [671, 413] on button "[PERSON_NAME]" at bounding box center [666, 406] width 150 height 44
